Goal: Answer question/provide support: Share knowledge or assist other users

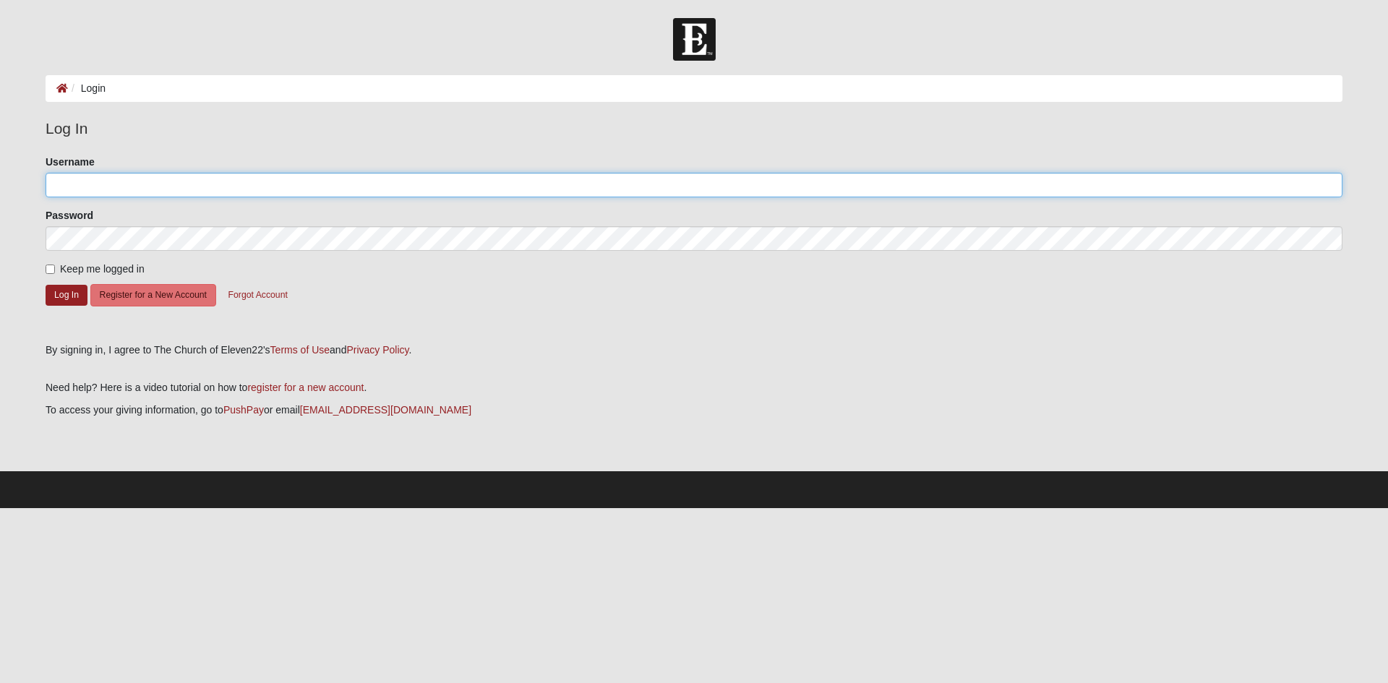
click at [229, 187] on input "Username" at bounding box center [694, 185] width 1297 height 25
type input "connermarsh"
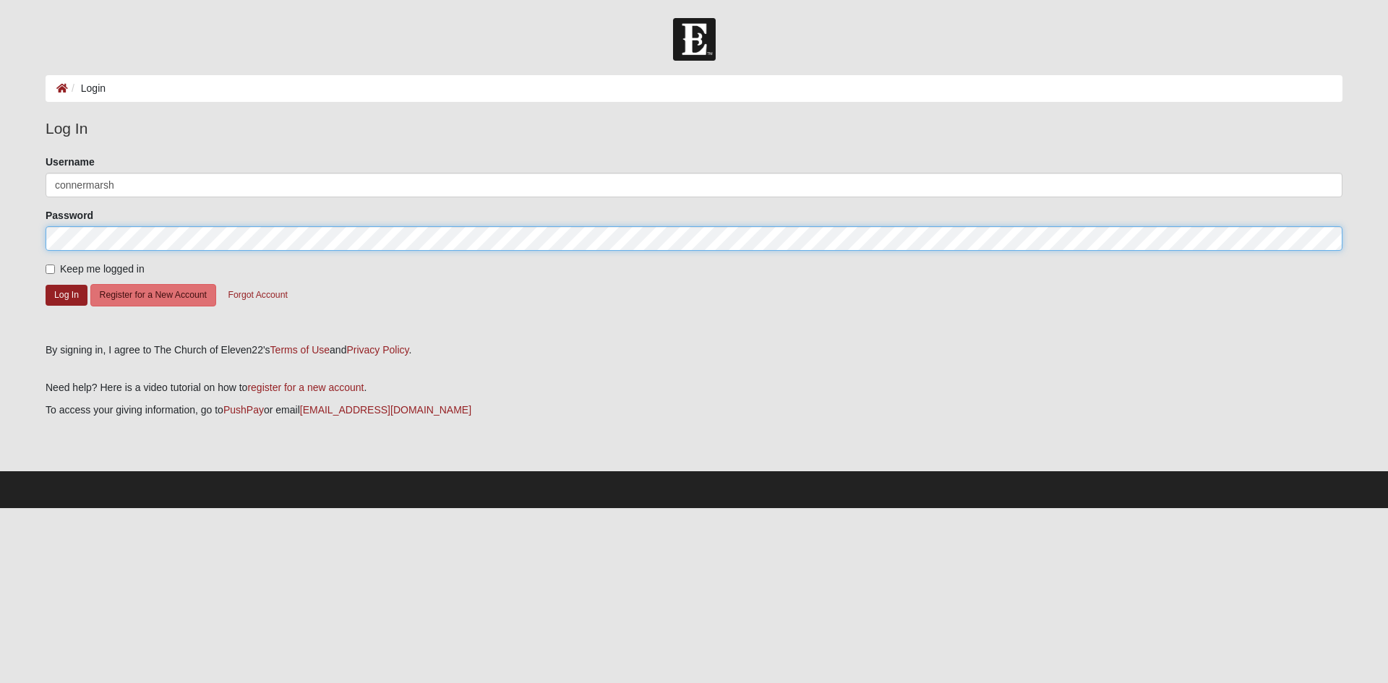
click at [46, 285] on button "Log In" at bounding box center [67, 295] width 42 height 21
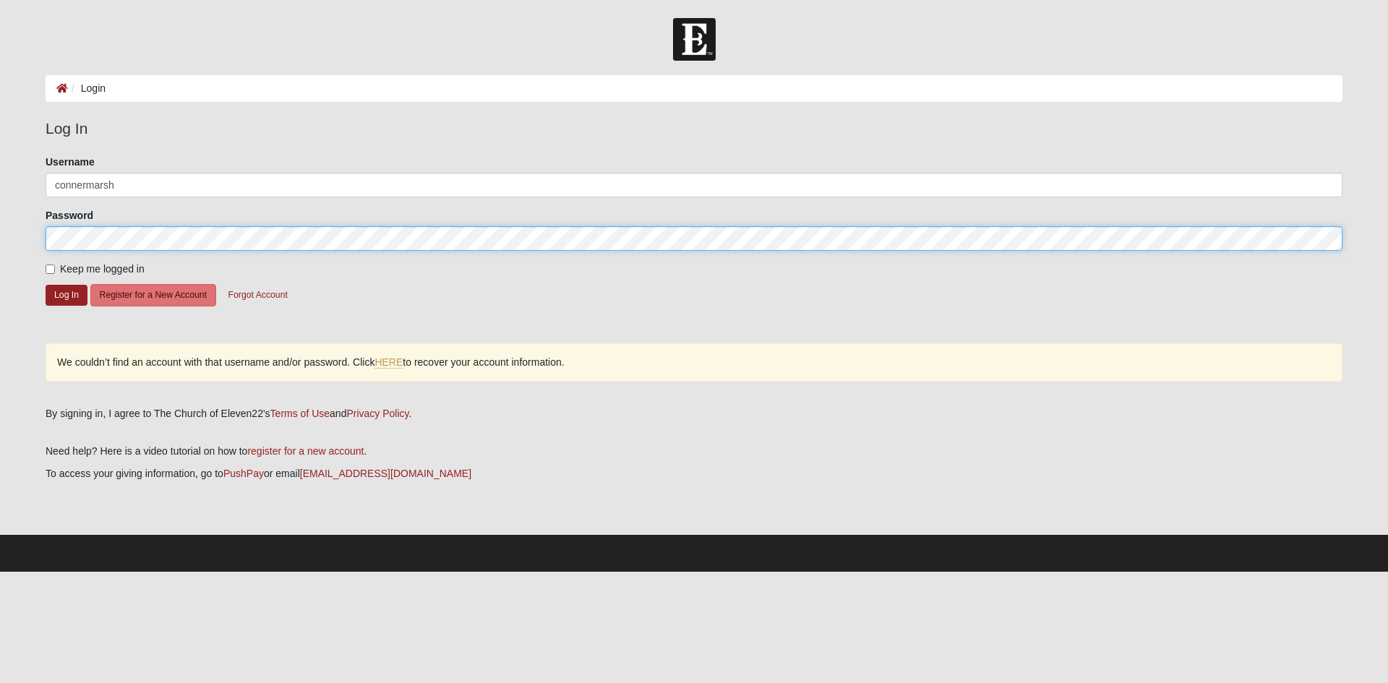
click at [46, 285] on button "Log In" at bounding box center [67, 295] width 42 height 21
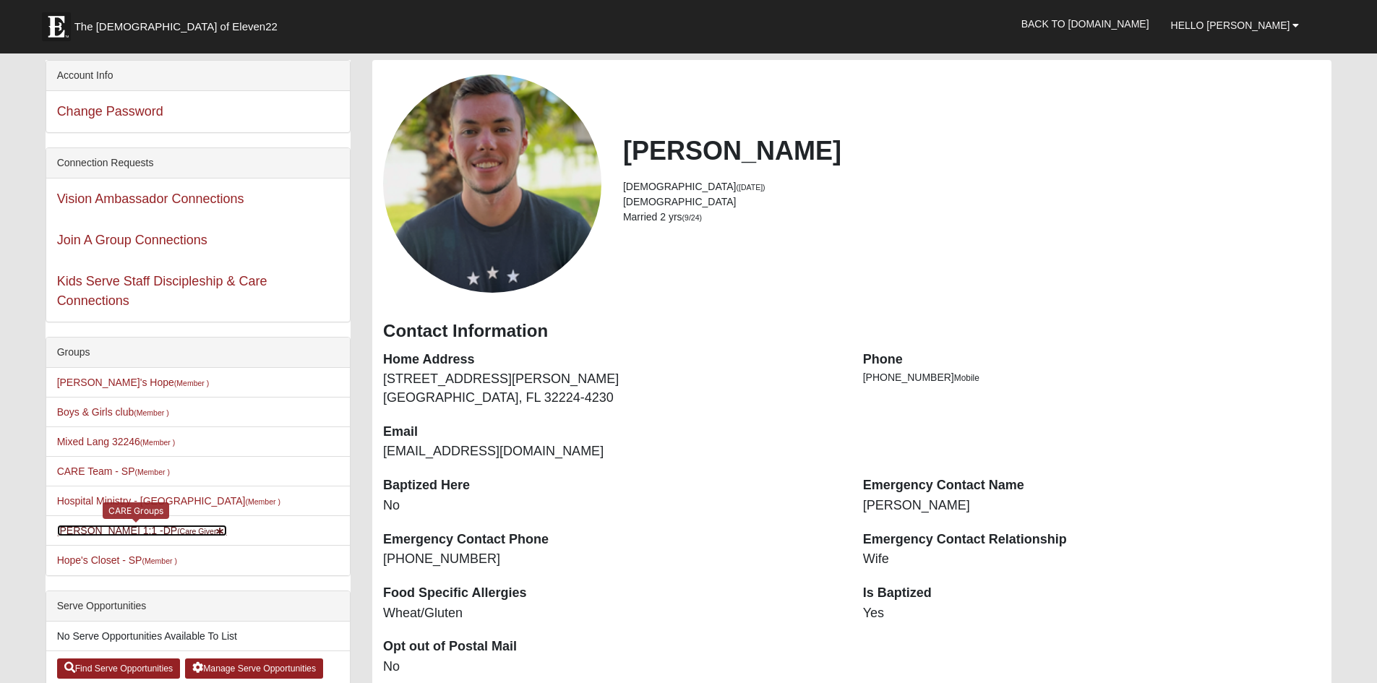
click at [177, 531] on small "(Care Giver )" at bounding box center [202, 531] width 50 height 9
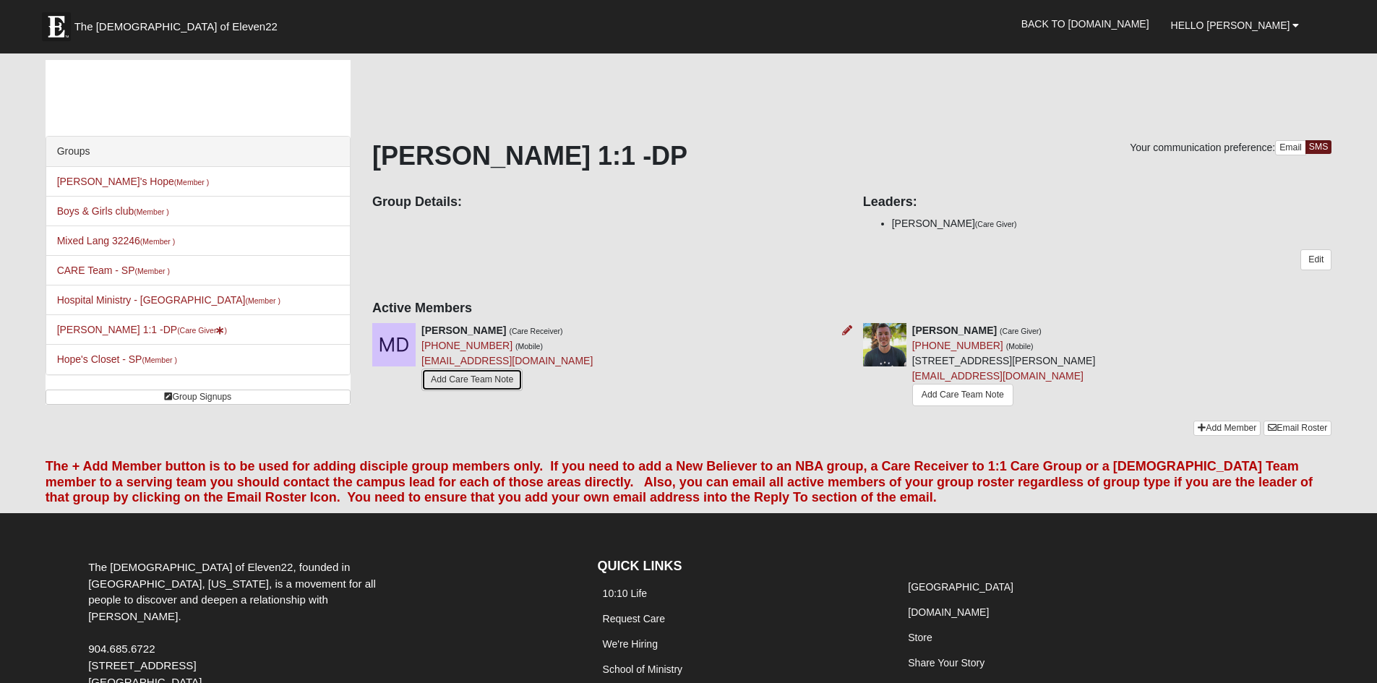
click at [494, 378] on link "Add Care Team Note" at bounding box center [471, 380] width 101 height 22
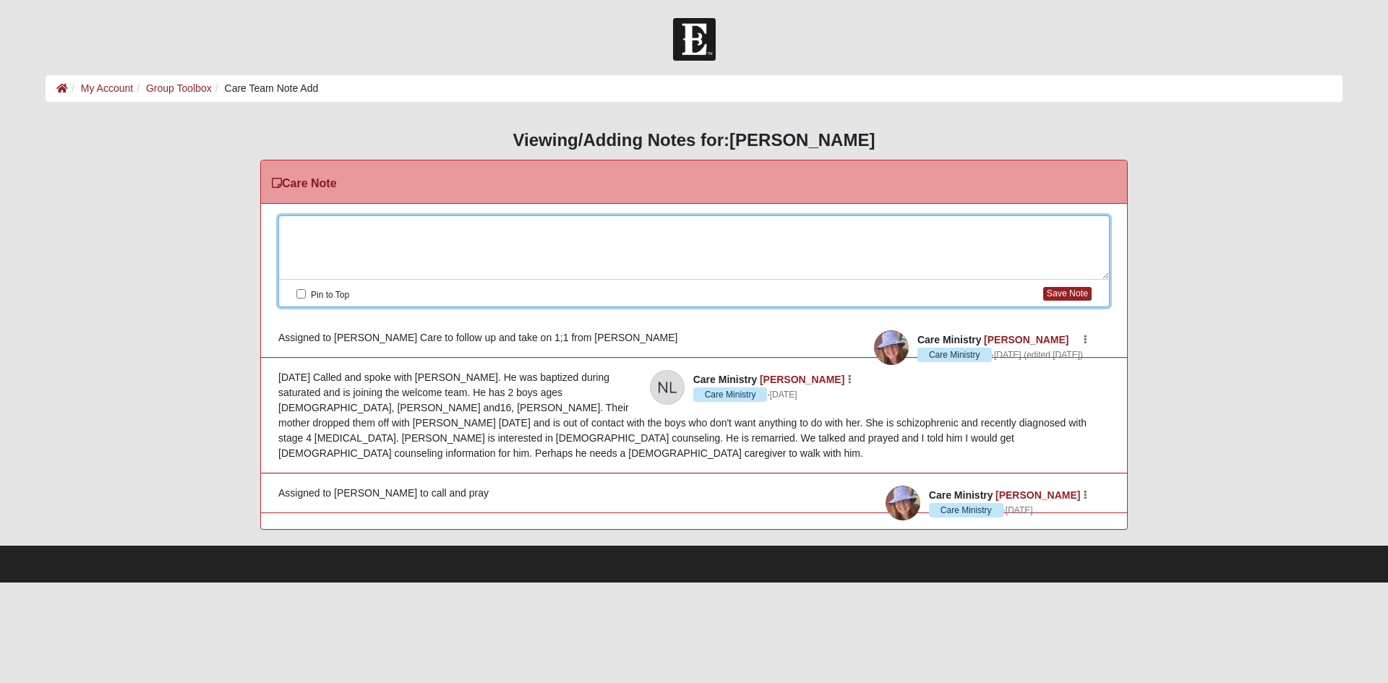
click at [428, 232] on div at bounding box center [694, 248] width 830 height 64
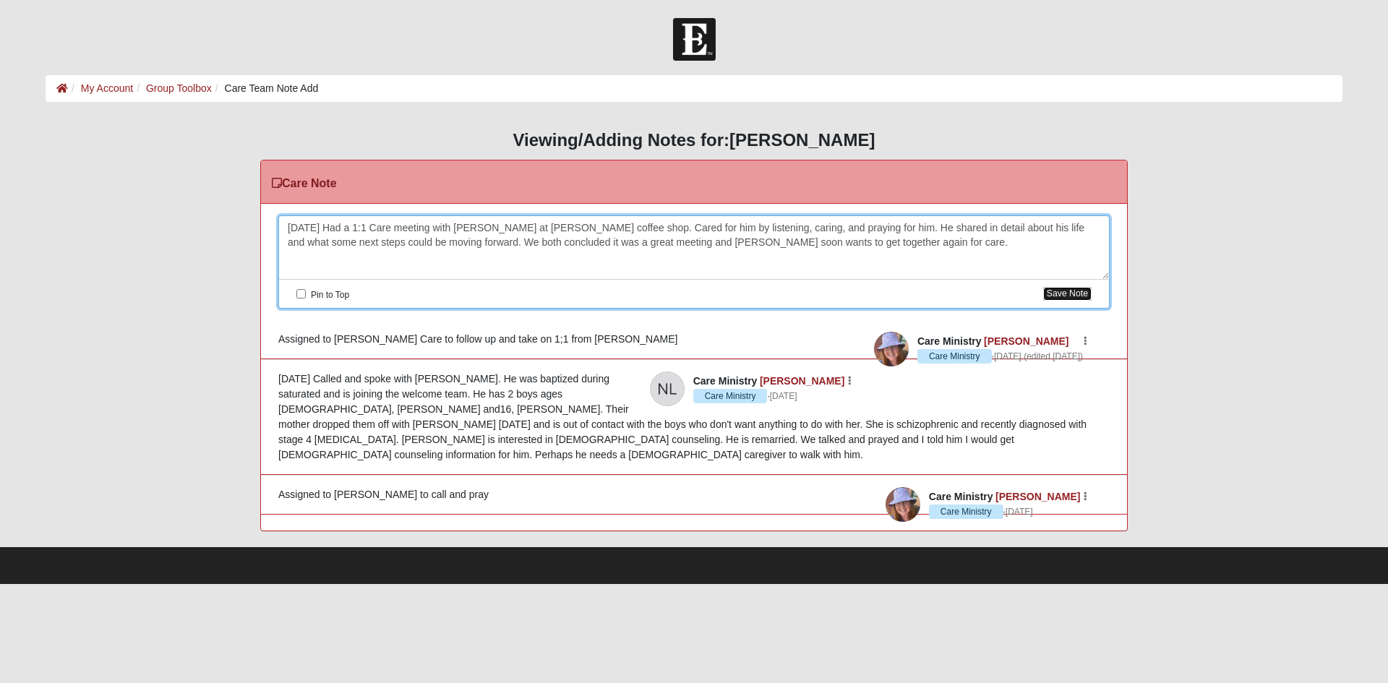
click at [1063, 291] on button "Save Note" at bounding box center [1067, 294] width 48 height 14
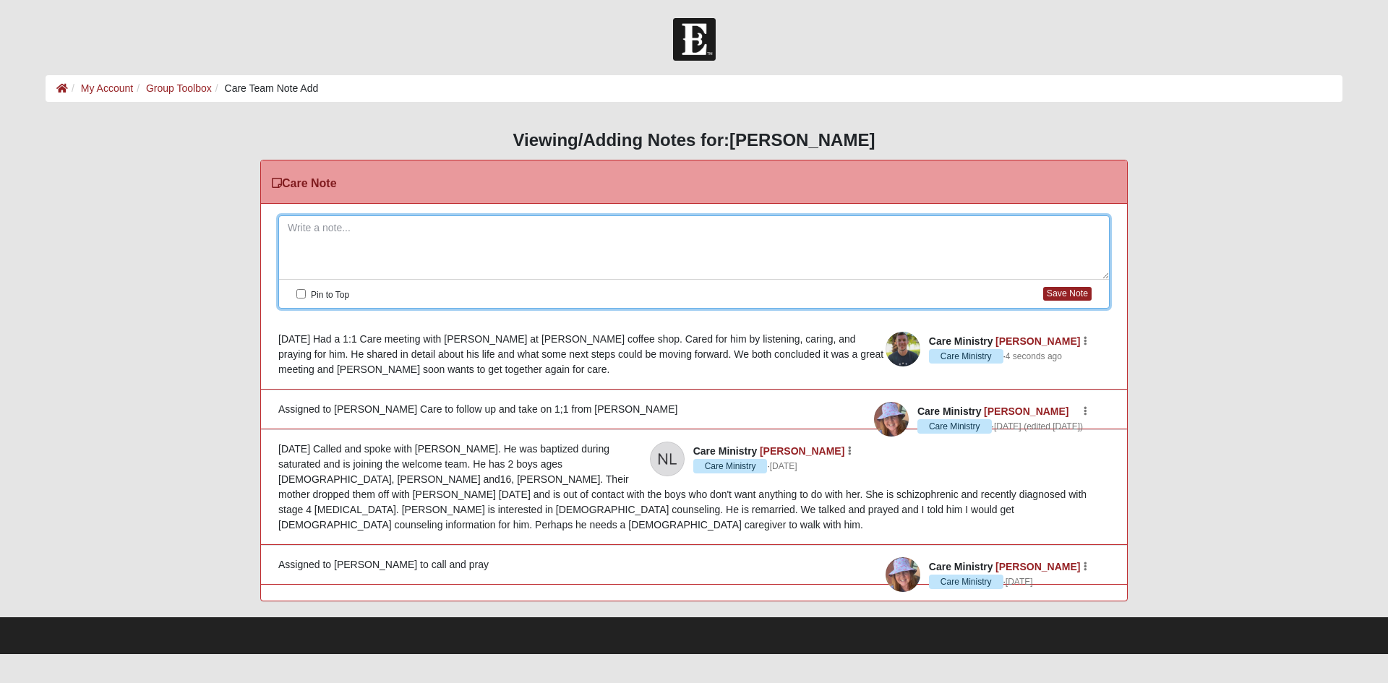
click at [1212, 291] on div "HTML Content Viewing/Adding Notes for: Matt Dobbins Care Note Please correct th…" at bounding box center [694, 365] width 1297 height 471
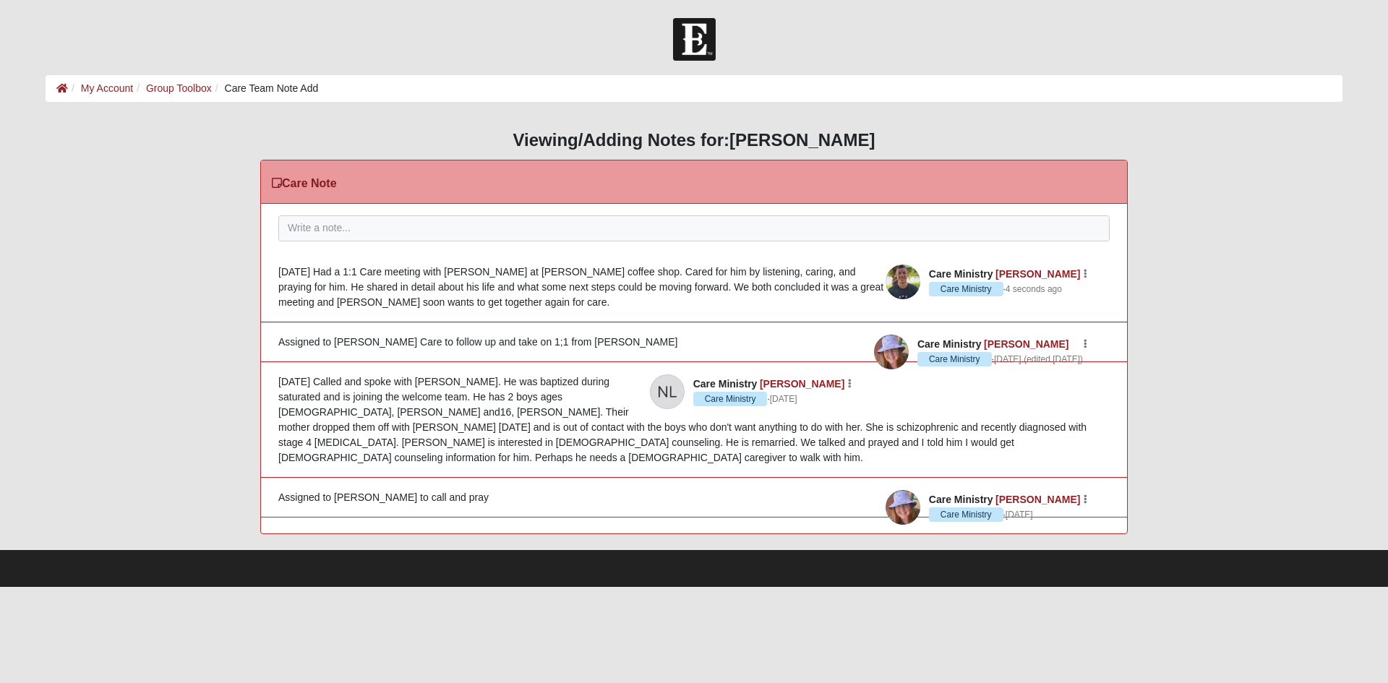
click at [687, 42] on img at bounding box center [694, 39] width 43 height 43
click at [115, 87] on link "My Account" at bounding box center [107, 88] width 52 height 12
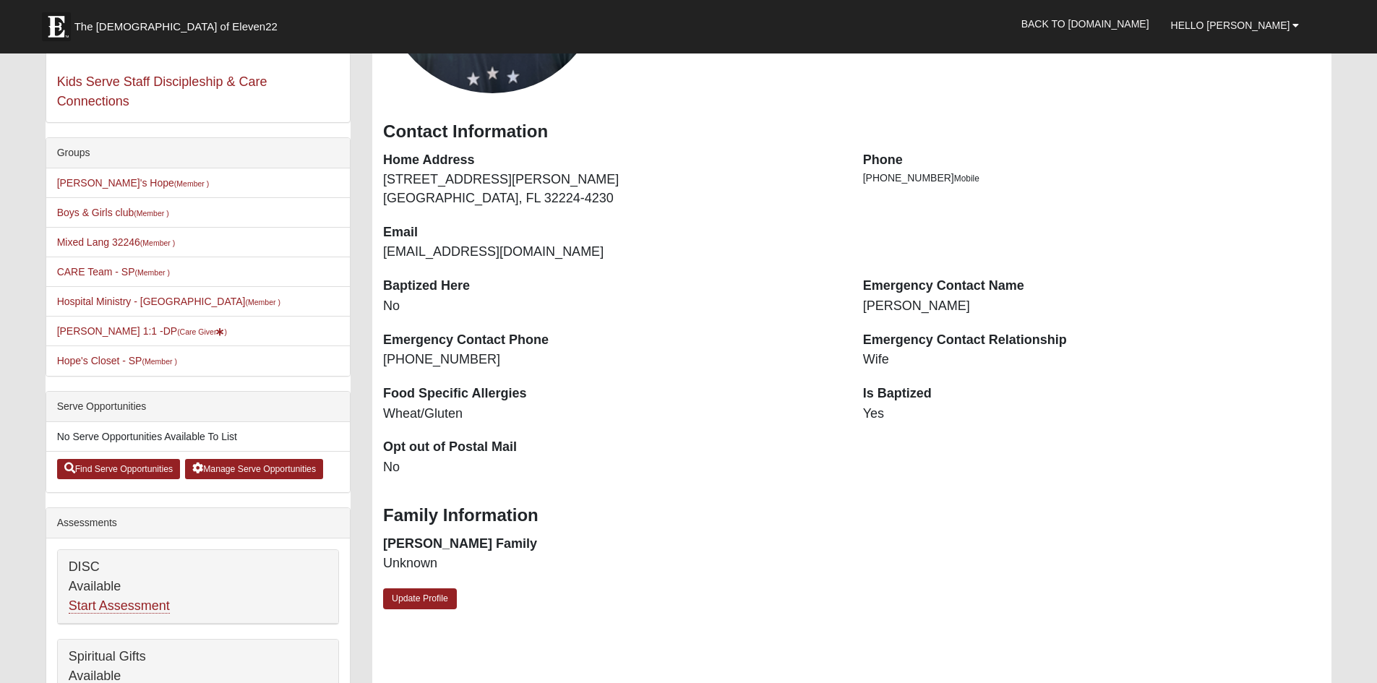
scroll to position [217, 0]
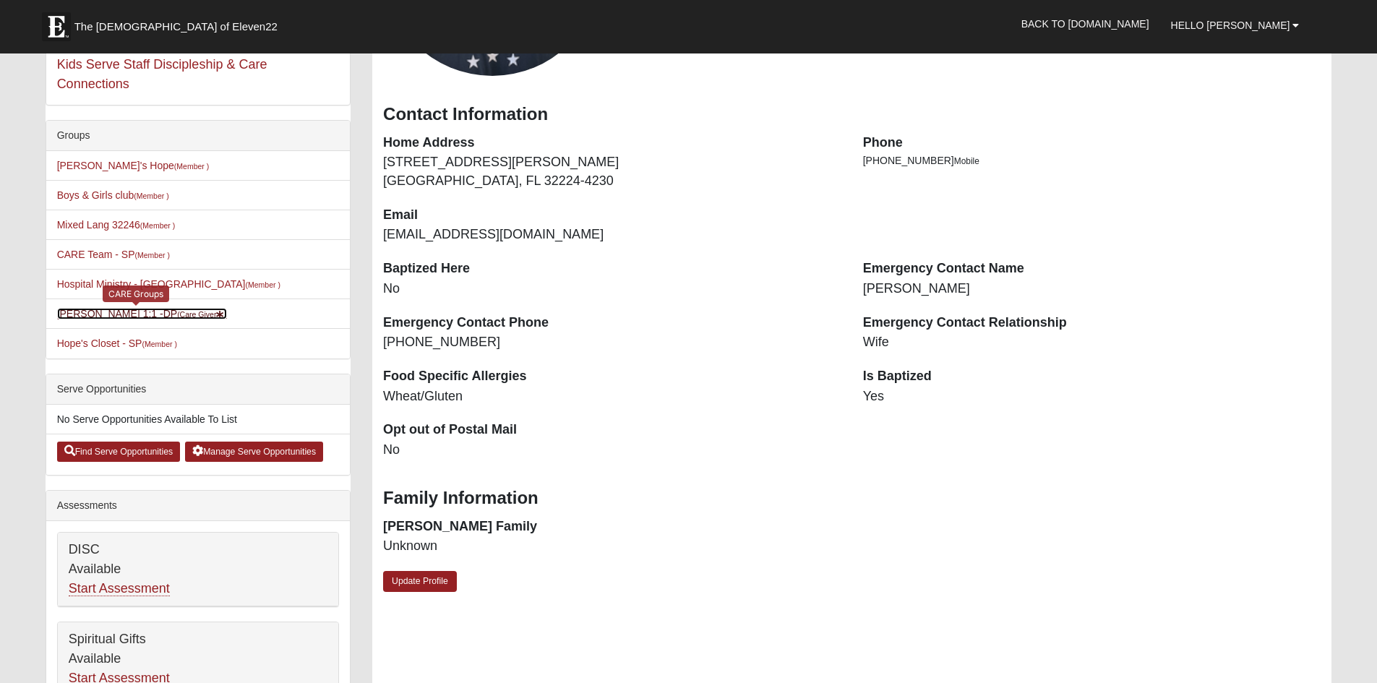
click at [160, 309] on link "Conner Marsh 1:1 -DP (Care Giver )" at bounding box center [142, 314] width 170 height 12
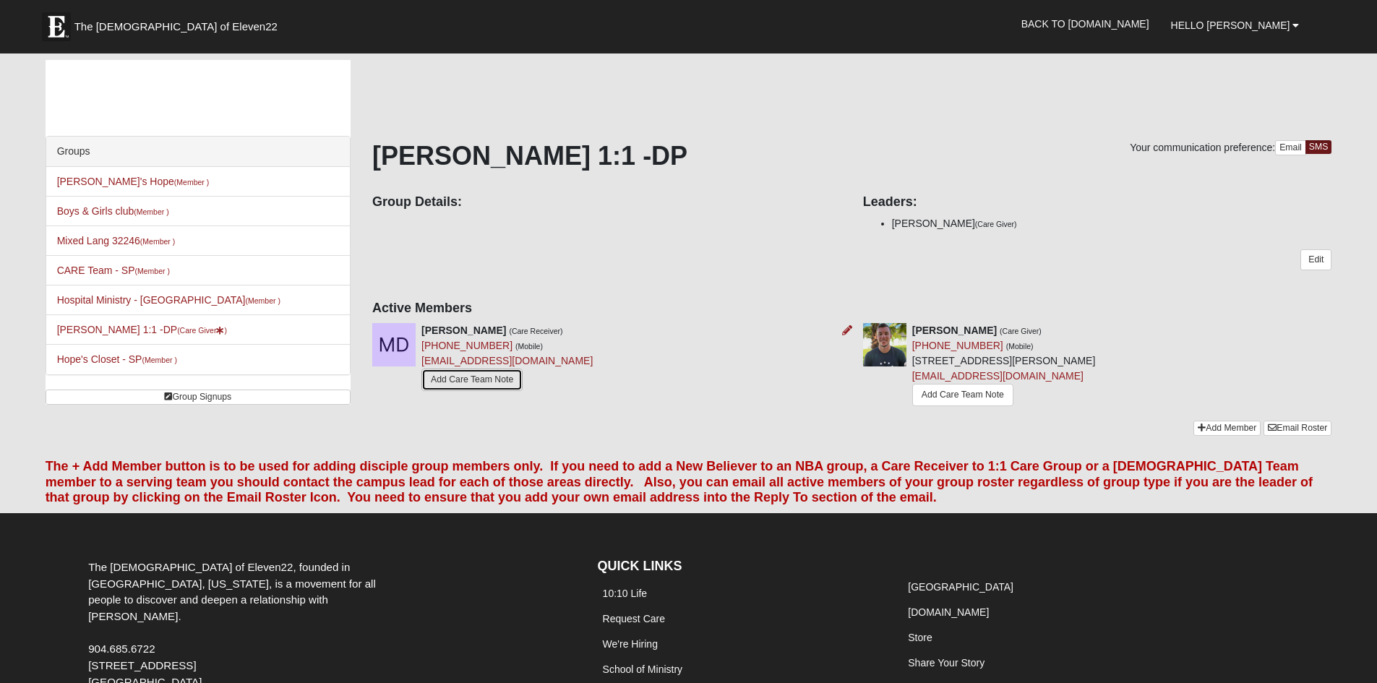
click at [486, 385] on link "Add Care Team Note" at bounding box center [471, 380] width 101 height 22
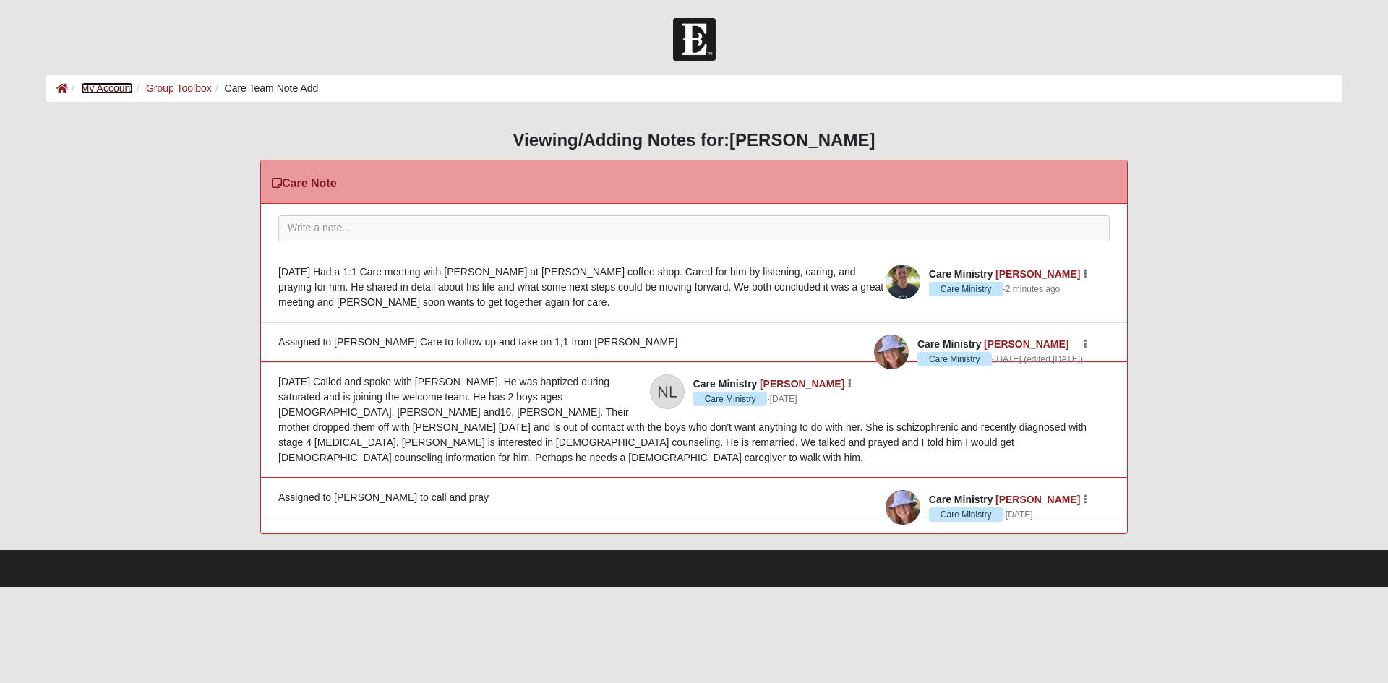
click at [114, 83] on link "My Account" at bounding box center [107, 88] width 52 height 12
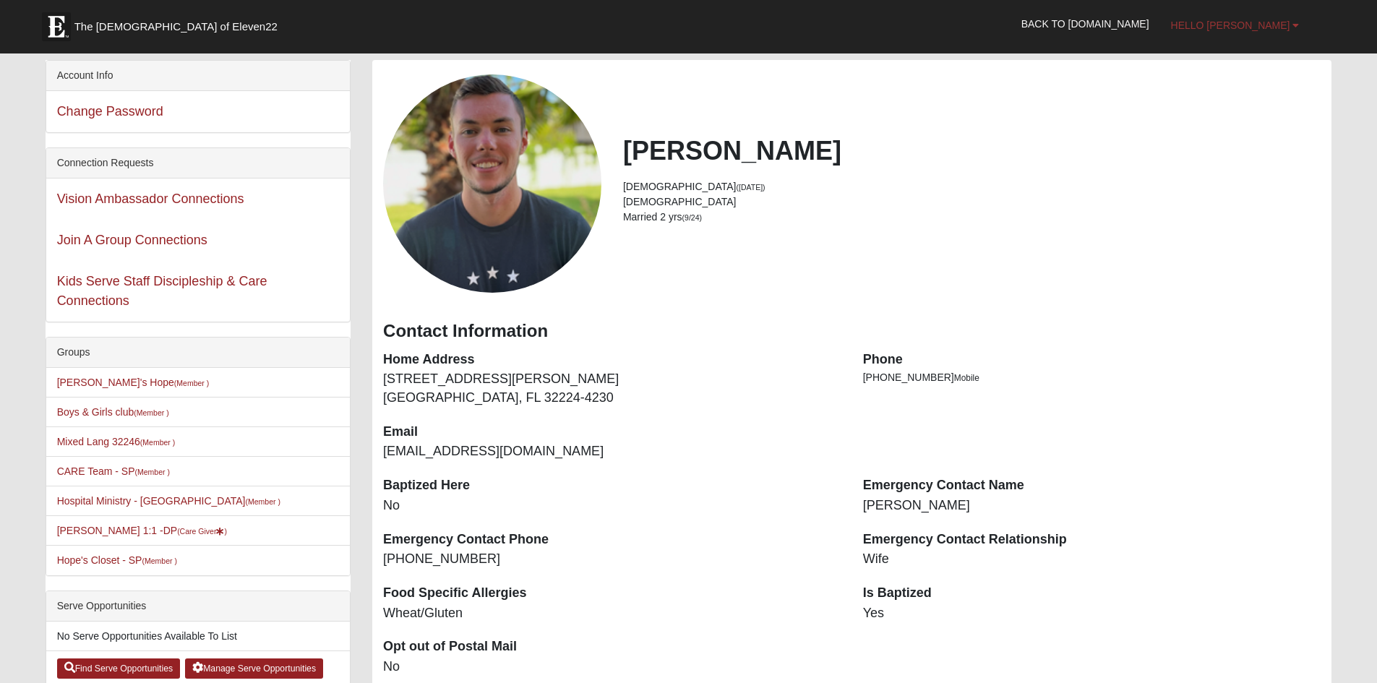
click at [1290, 20] on link "Hello [PERSON_NAME]" at bounding box center [1235, 25] width 150 height 36
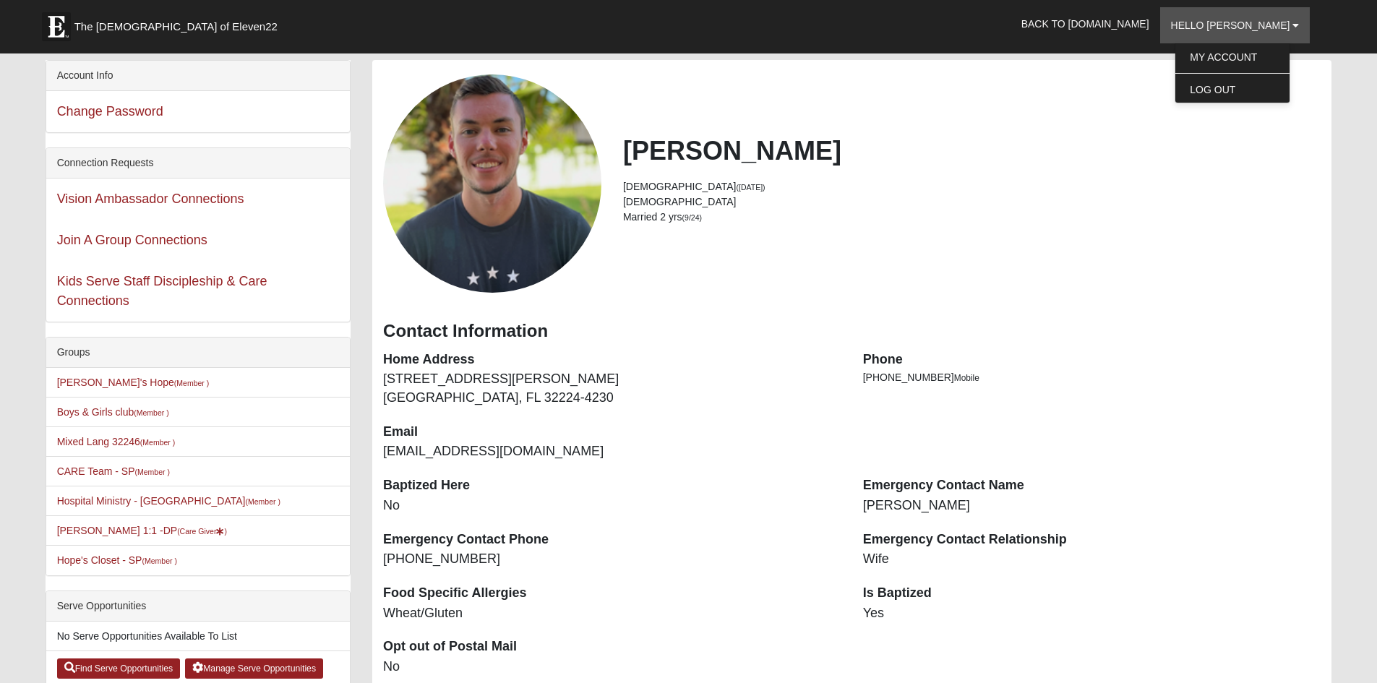
click at [1204, 202] on li "Male" at bounding box center [972, 201] width 698 height 15
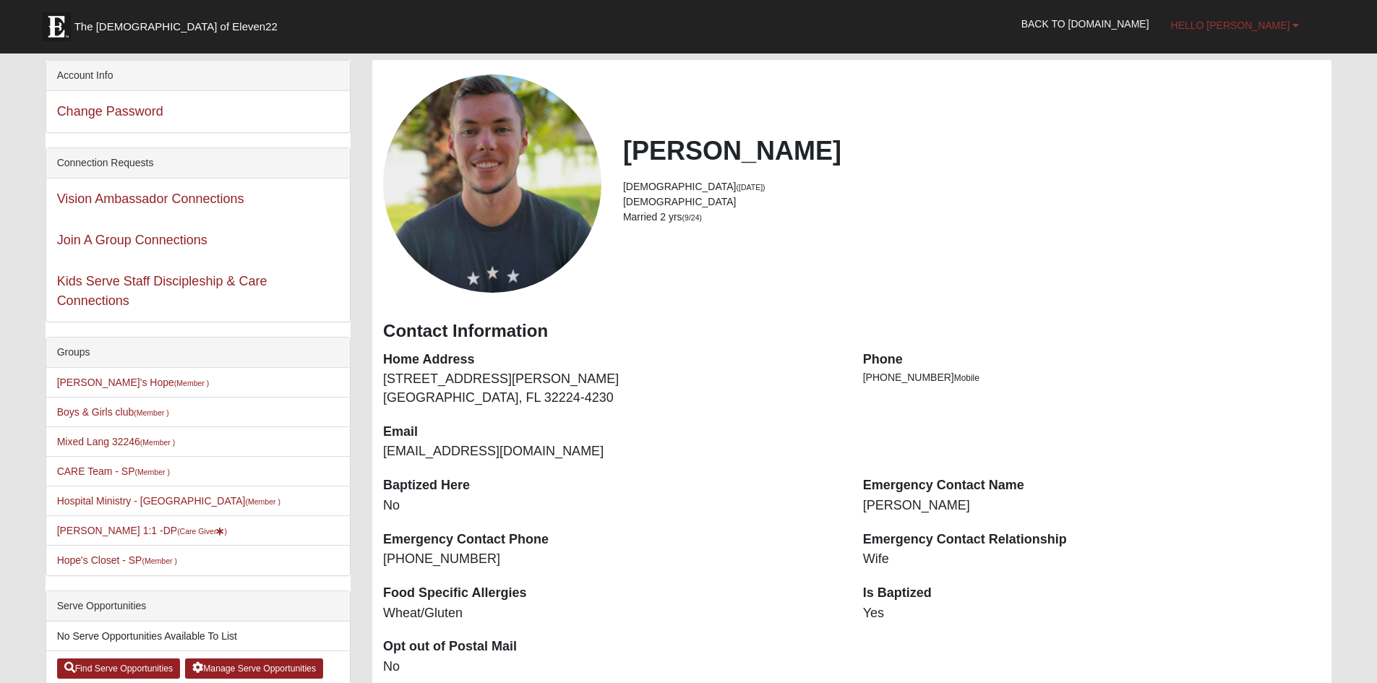
click at [1296, 27] on b at bounding box center [1296, 25] width 7 height 10
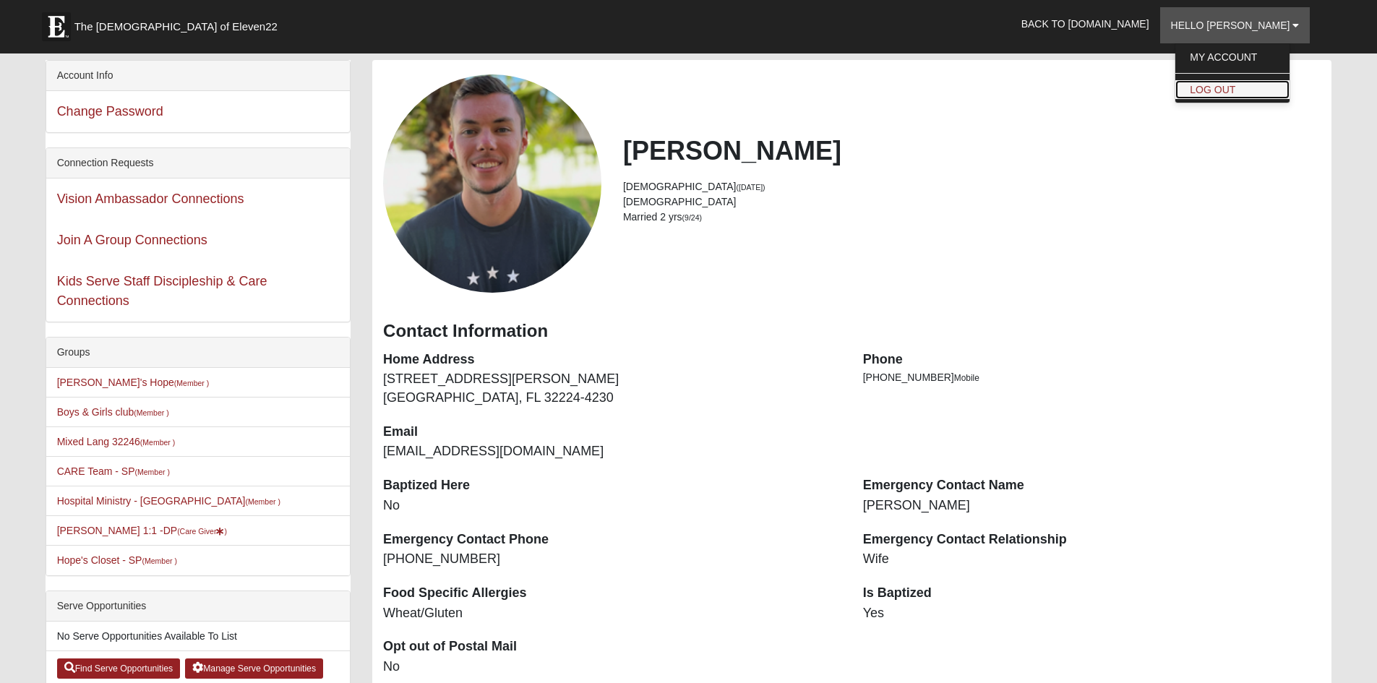
click at [1258, 87] on link "Log Out" at bounding box center [1233, 89] width 114 height 19
